Goal: Entertainment & Leisure: Browse casually

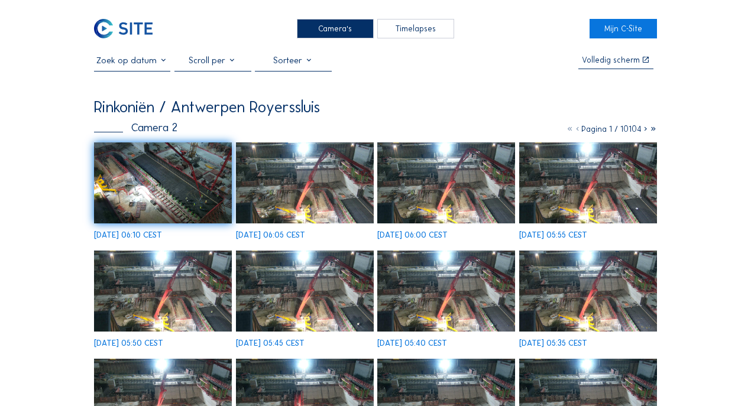
click at [319, 35] on div "Camera's" at bounding box center [335, 29] width 77 height 20
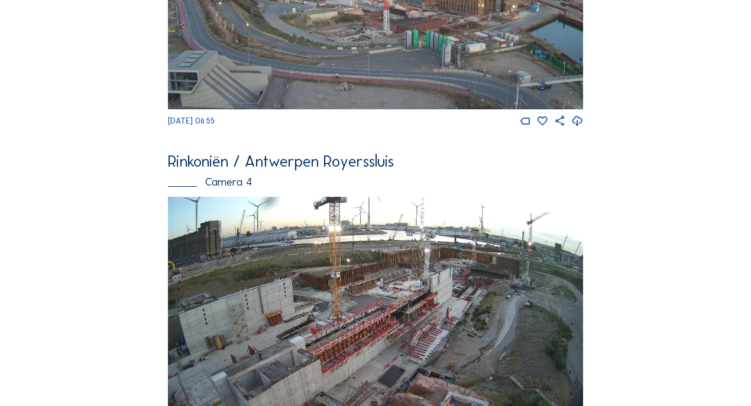
scroll to position [1251, 0]
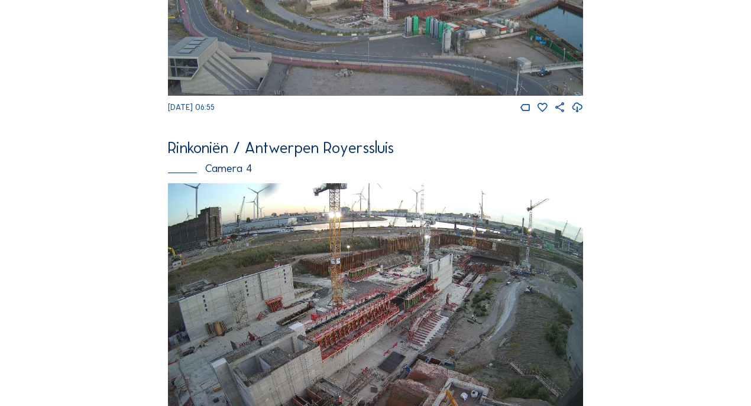
click at [501, 297] on img at bounding box center [375, 300] width 415 height 234
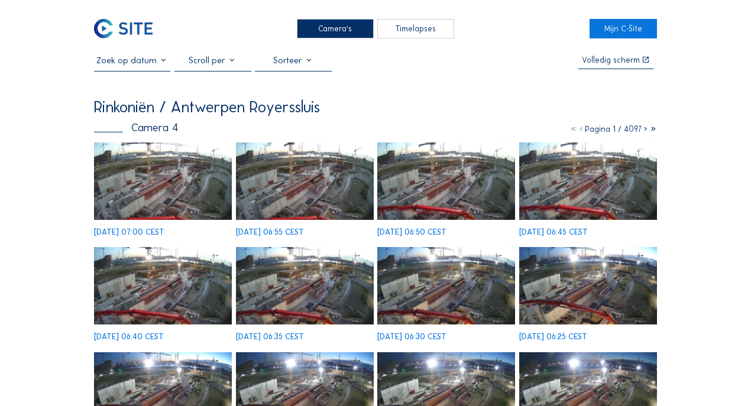
click at [176, 155] on img at bounding box center [163, 182] width 138 height 78
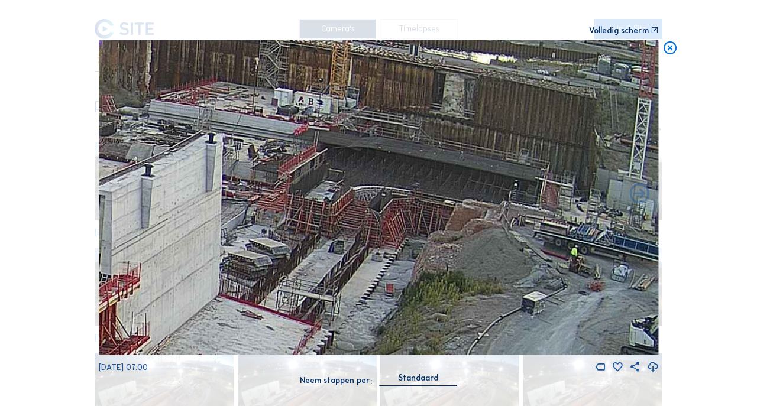
drag, startPoint x: 478, startPoint y: 156, endPoint x: 448, endPoint y: 165, distance: 30.9
click at [448, 165] on img at bounding box center [379, 197] width 560 height 315
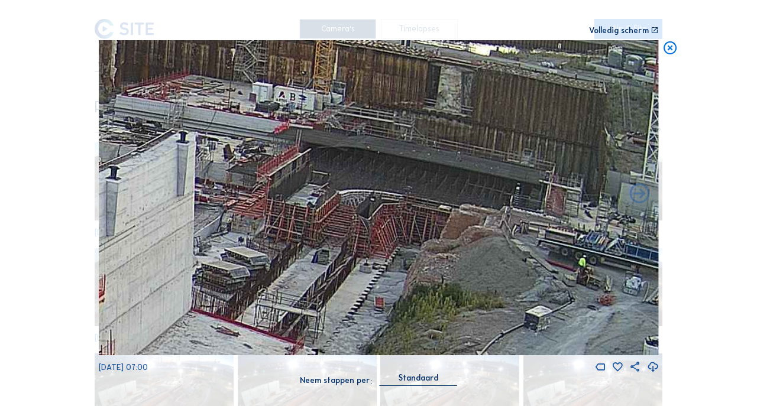
click at [671, 50] on icon at bounding box center [671, 48] width 16 height 17
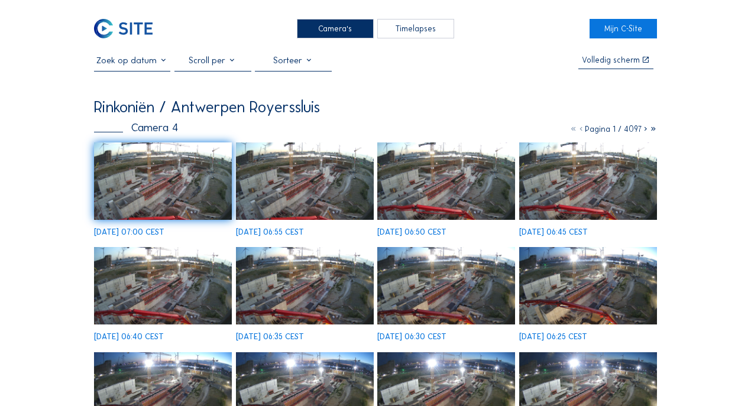
click at [338, 31] on div "Camera's" at bounding box center [335, 29] width 77 height 20
